Goal: Transaction & Acquisition: Purchase product/service

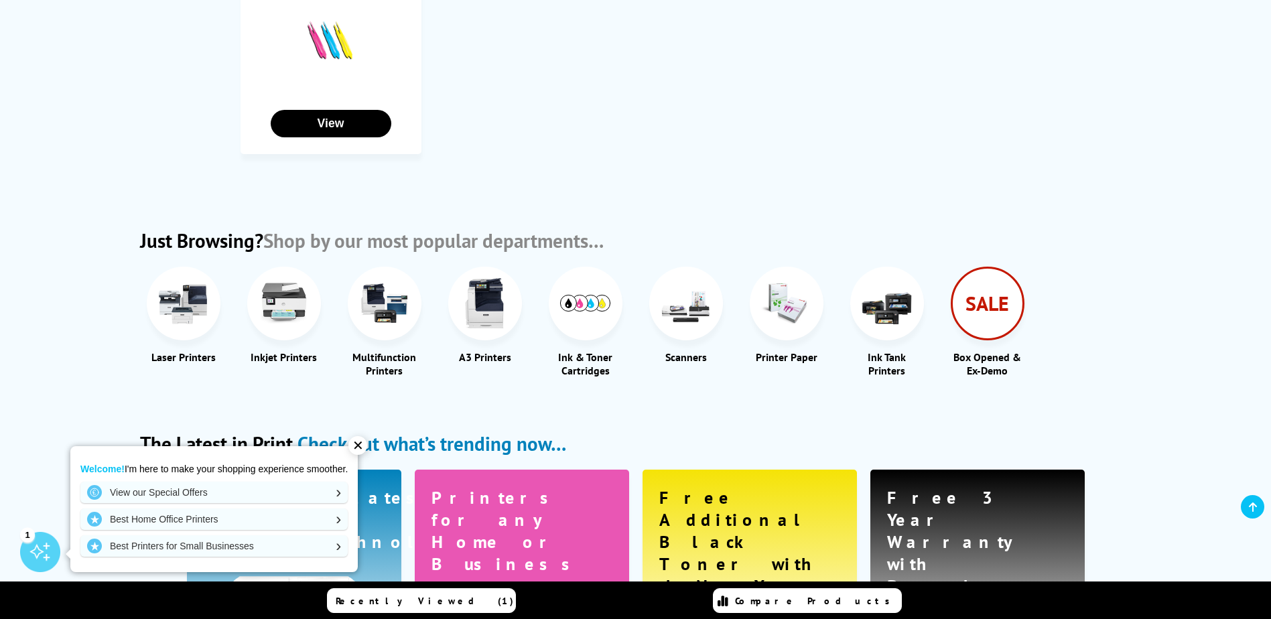
scroll to position [1741, 0]
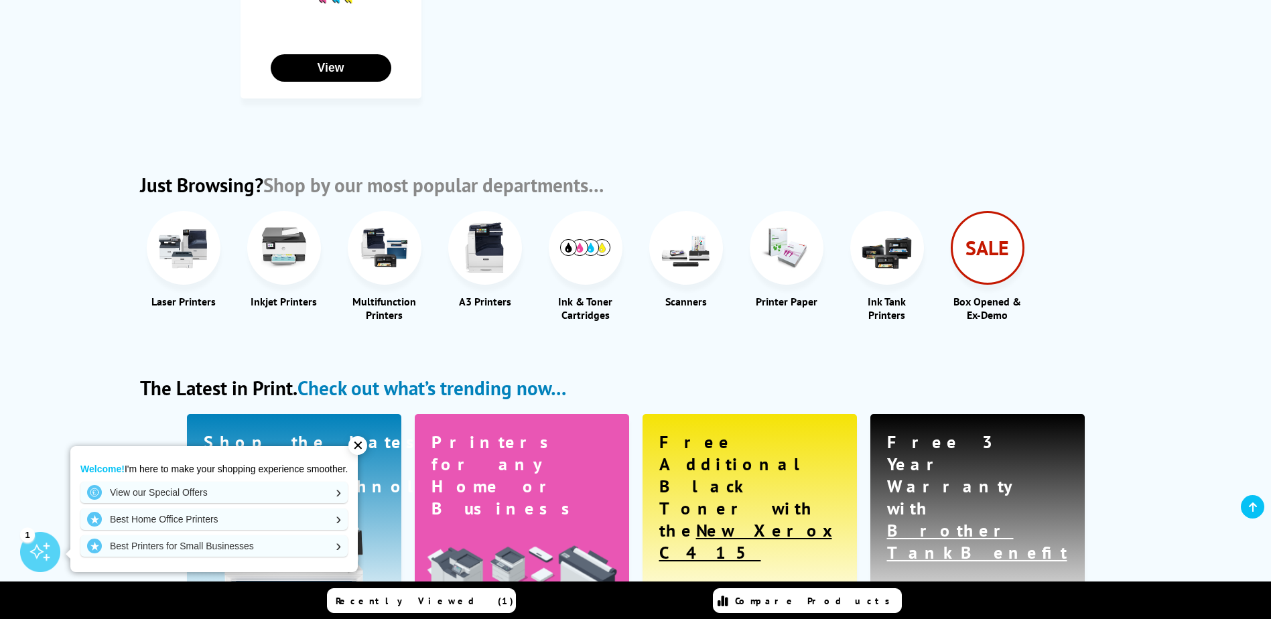
click at [379, 228] on img at bounding box center [384, 247] width 50 height 50
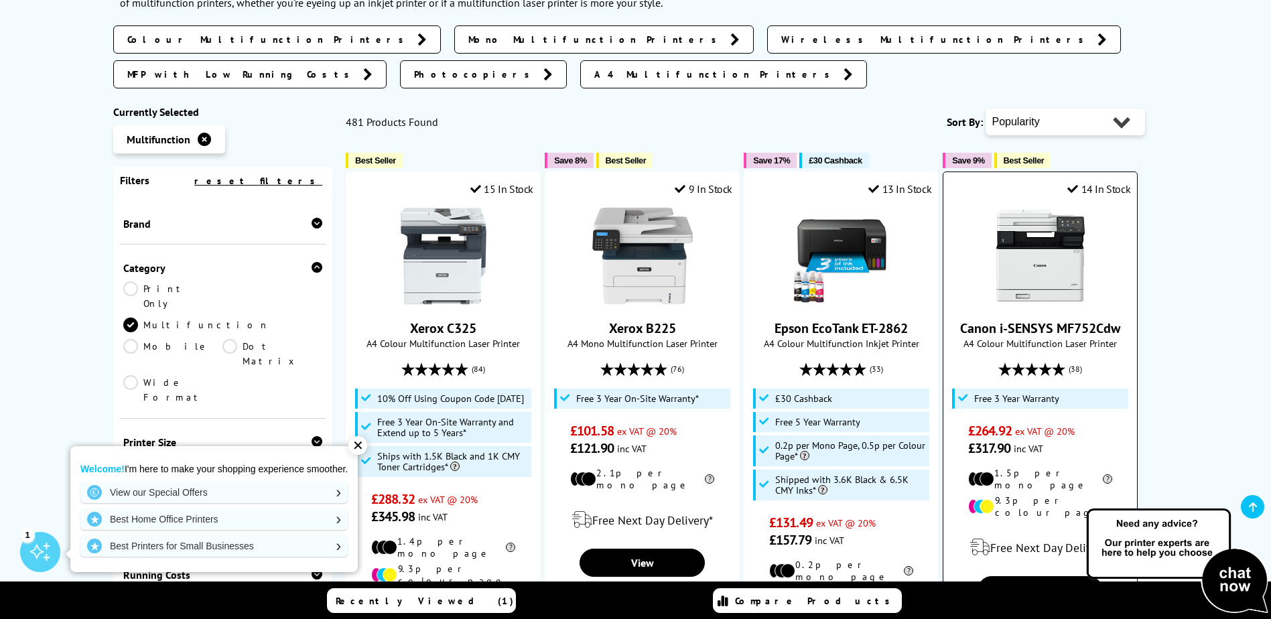
scroll to position [268, 0]
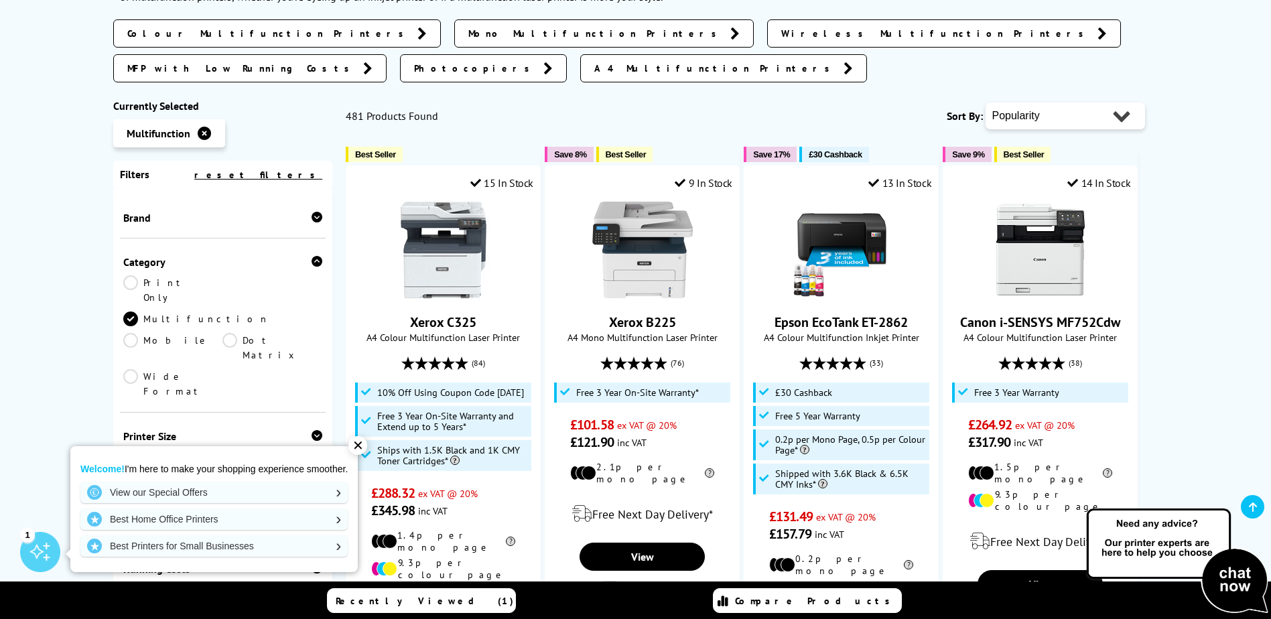
click at [311, 212] on icon at bounding box center [316, 217] width 11 height 11
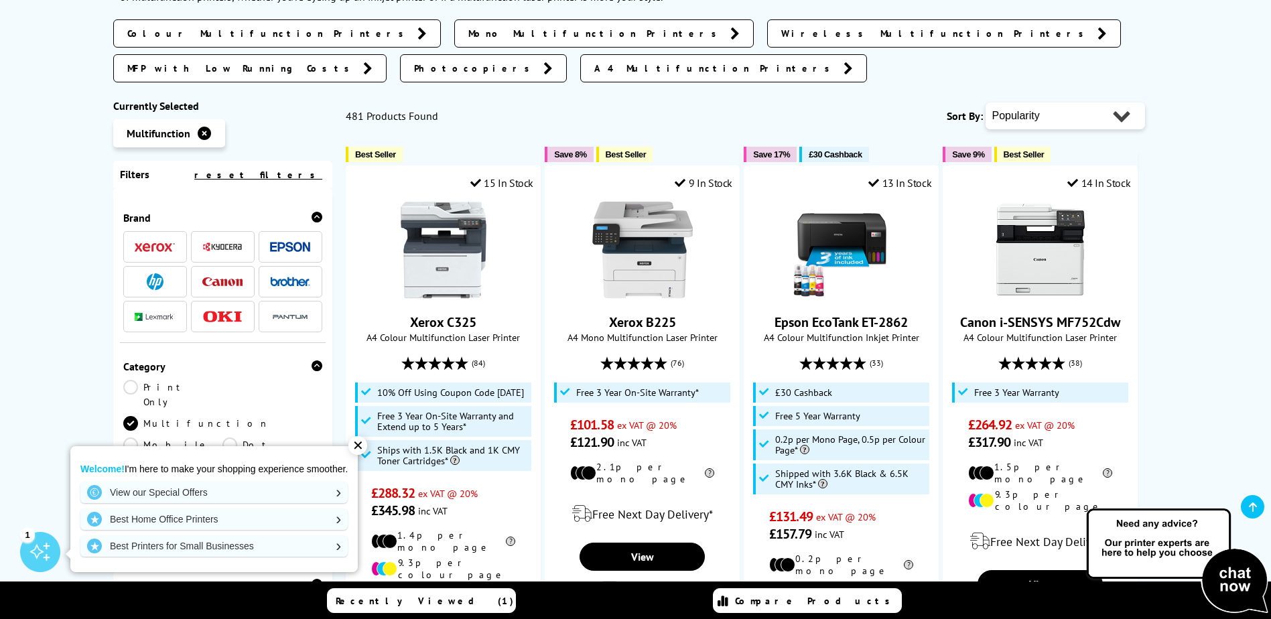
click at [217, 311] on img at bounding box center [222, 316] width 40 height 11
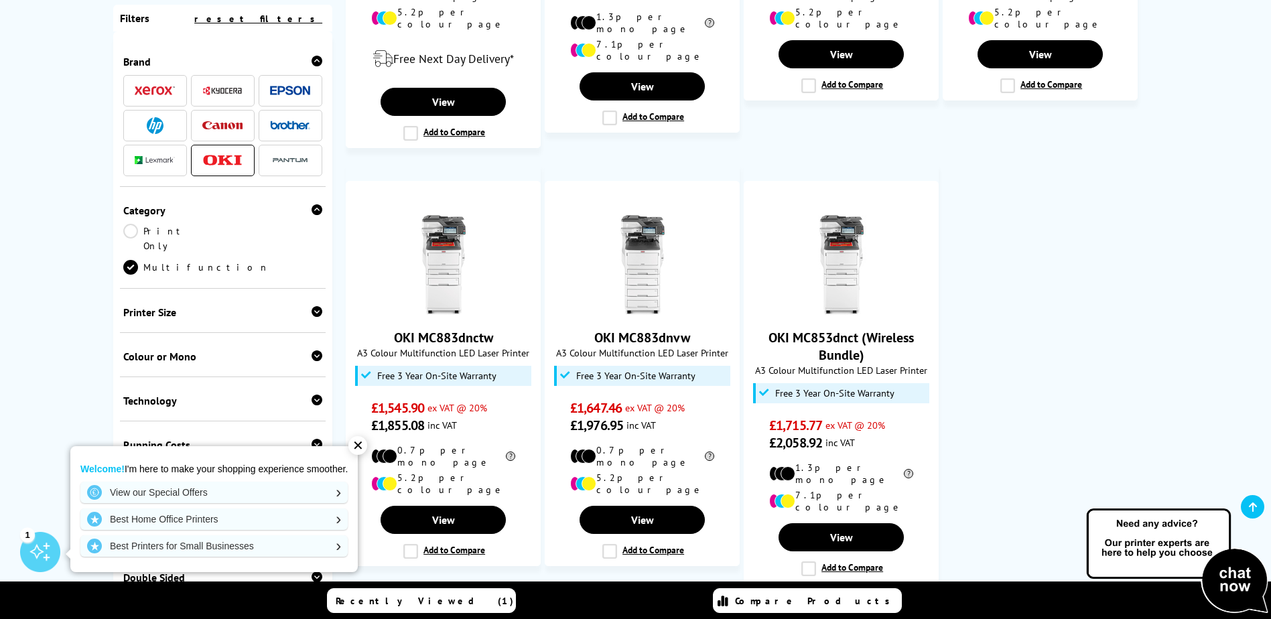
scroll to position [1139, 0]
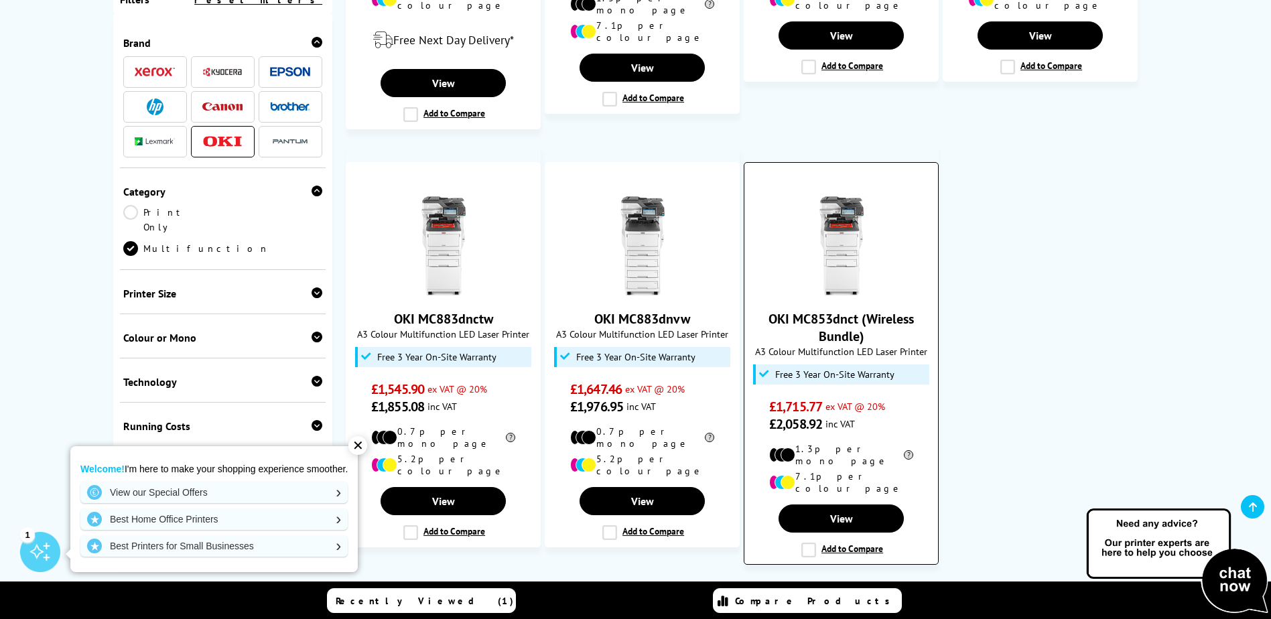
click at [831, 217] on img at bounding box center [841, 246] width 100 height 100
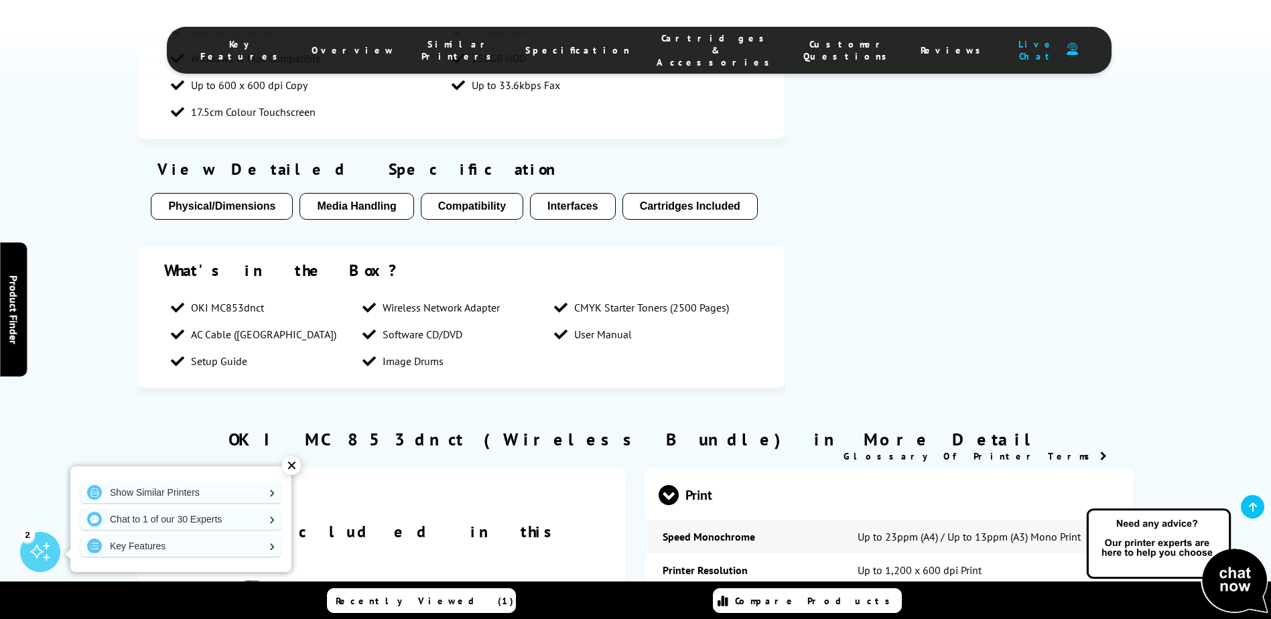
scroll to position [1273, 0]
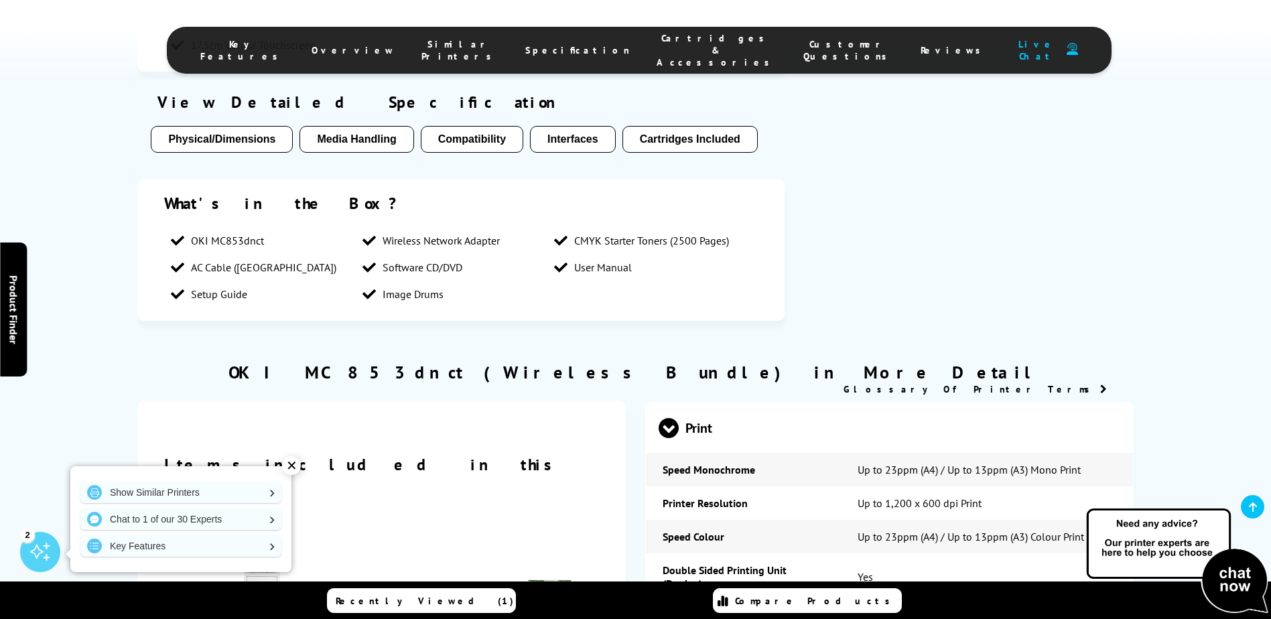
click at [289, 461] on div "✕" at bounding box center [291, 465] width 19 height 19
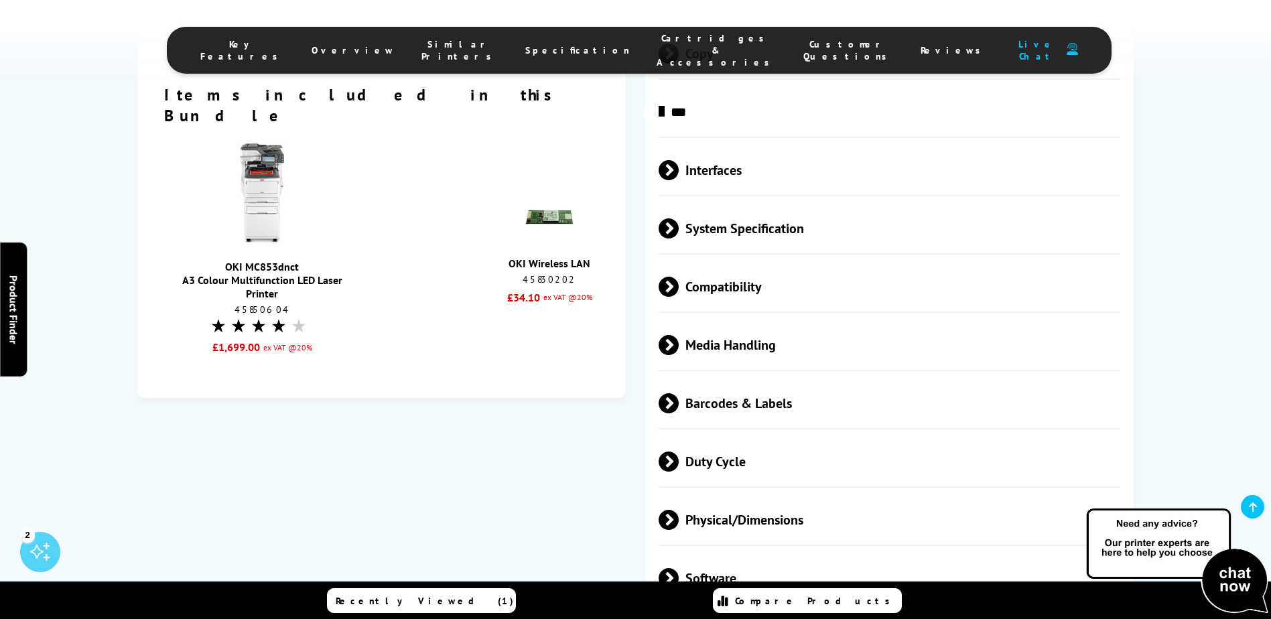
scroll to position [2076, 0]
click at [679, 277] on span at bounding box center [679, 287] width 0 height 20
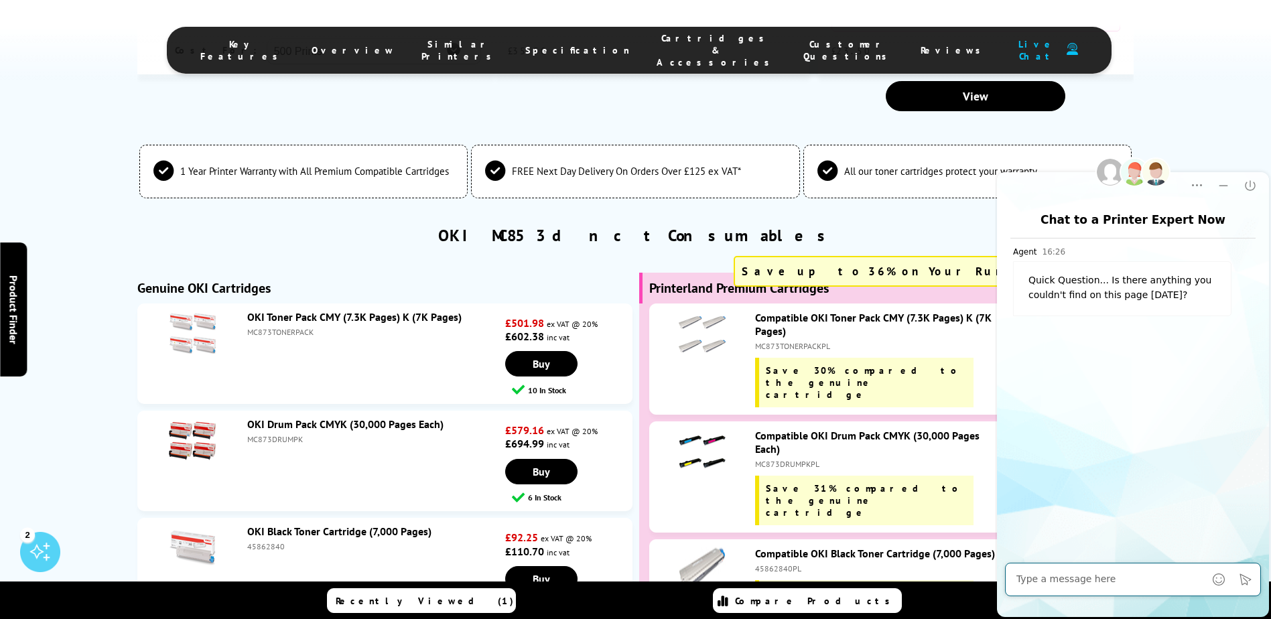
scroll to position [3617, 0]
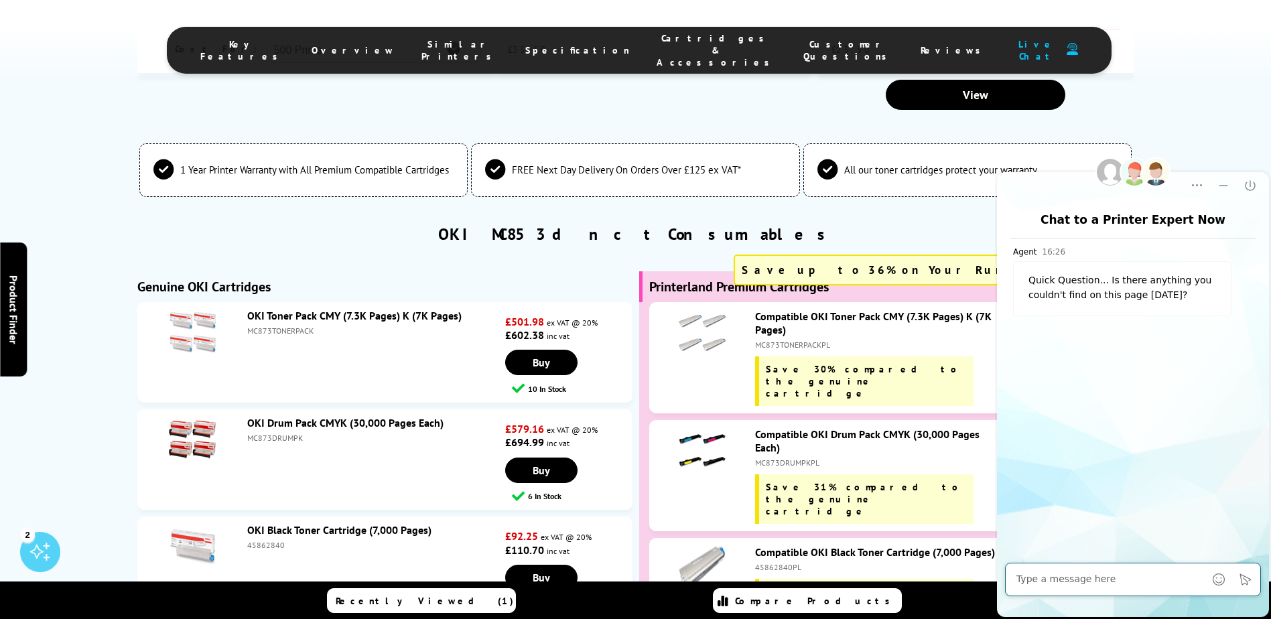
click at [796, 309] on div "Compatible OKI Toner Pack CMY (7.3K Pages) K (7K Pages)" at bounding box center [876, 322] width 242 height 27
click at [1253, 181] on icon "Close" at bounding box center [1249, 185] width 13 height 13
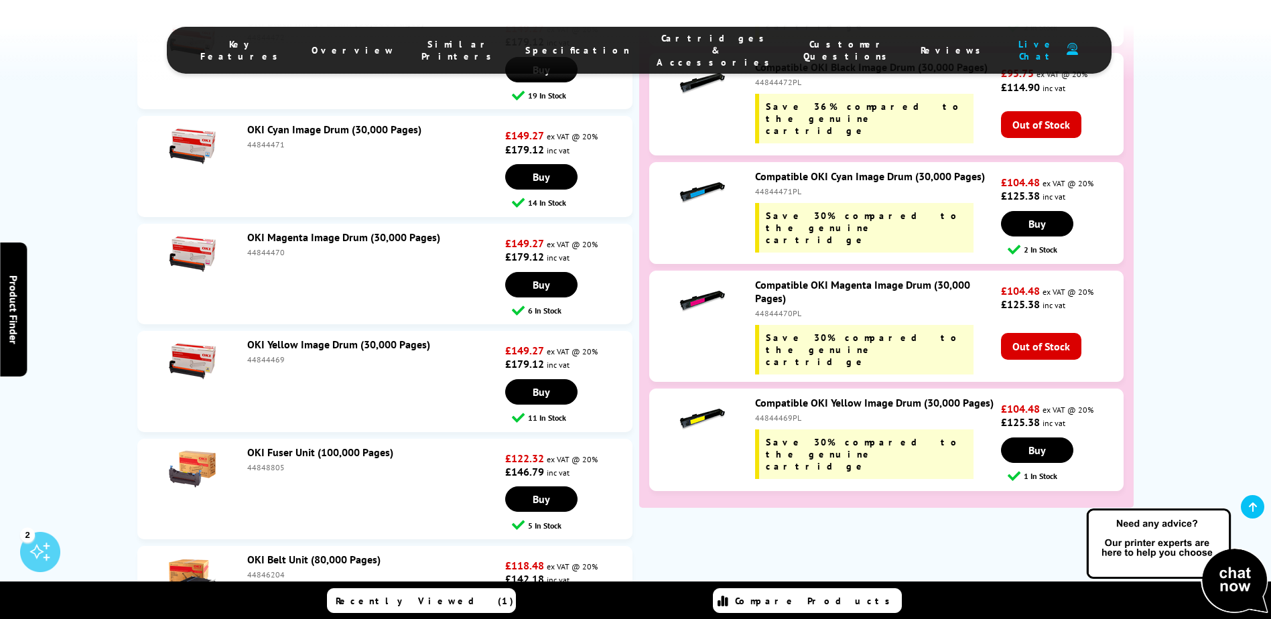
scroll to position [4622, 0]
